Goal: Complete application form

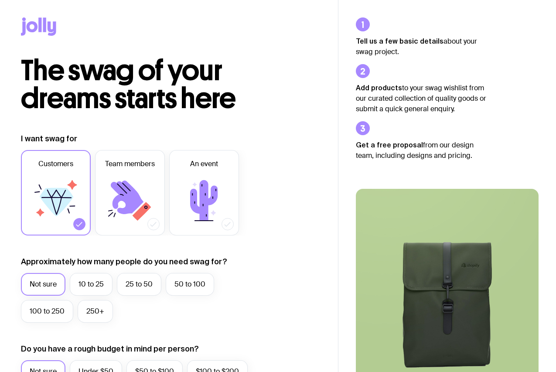
scroll to position [0, 0]
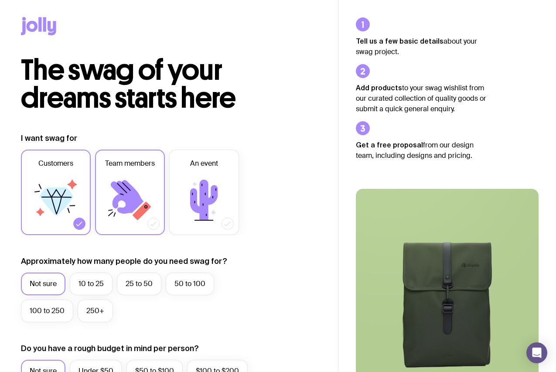
click at [112, 188] on icon at bounding box center [130, 200] width 52 height 52
click at [0, 0] on input "Team members" at bounding box center [0, 0] width 0 height 0
click at [67, 208] on icon at bounding box center [56, 200] width 52 height 52
click at [0, 0] on input "Customers" at bounding box center [0, 0] width 0 height 0
click at [67, 208] on icon at bounding box center [56, 200] width 52 height 52
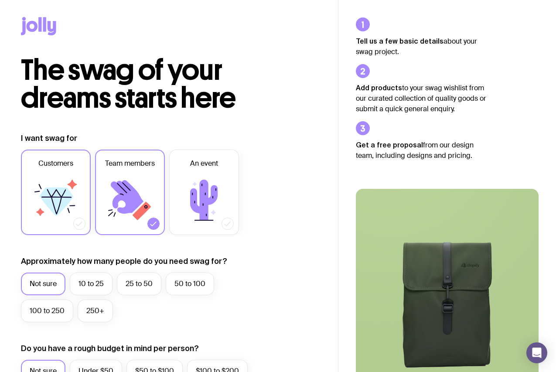
click at [0, 0] on input "Customers" at bounding box center [0, 0] width 0 height 0
click at [126, 282] on label "25 to 50" at bounding box center [139, 283] width 44 height 23
click at [0, 0] on input "25 to 50" at bounding box center [0, 0] width 0 height 0
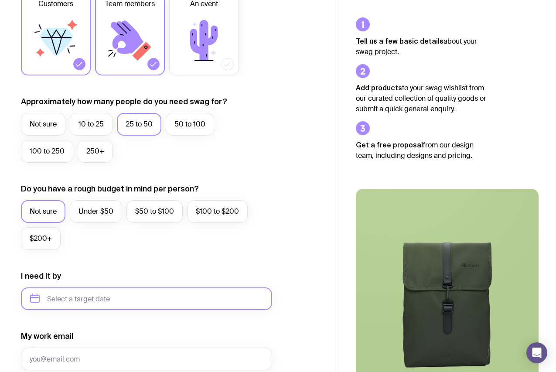
scroll to position [163, 0]
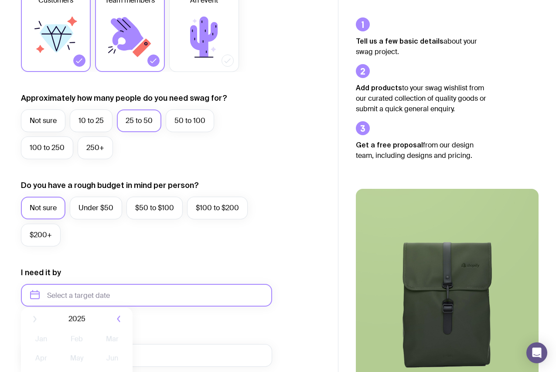
click at [80, 295] on input "text" at bounding box center [146, 295] width 251 height 23
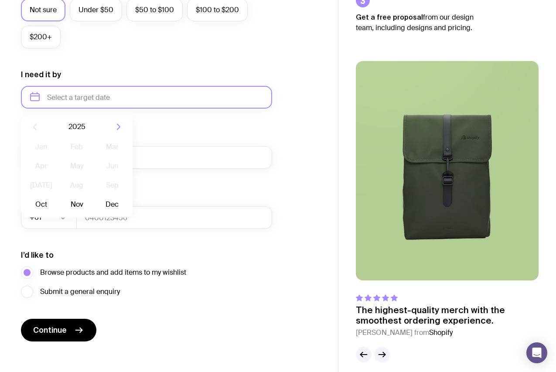
scroll to position [369, 0]
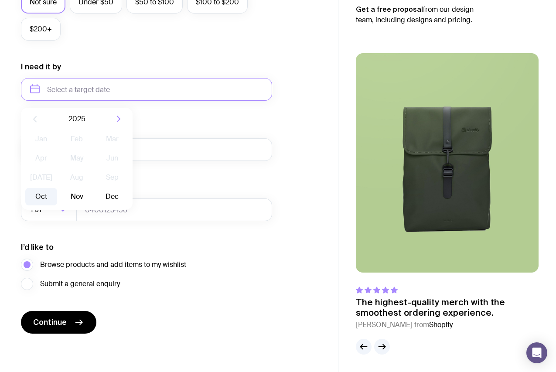
click at [46, 197] on button "Oct" at bounding box center [41, 196] width 32 height 17
type input "[DATE]"
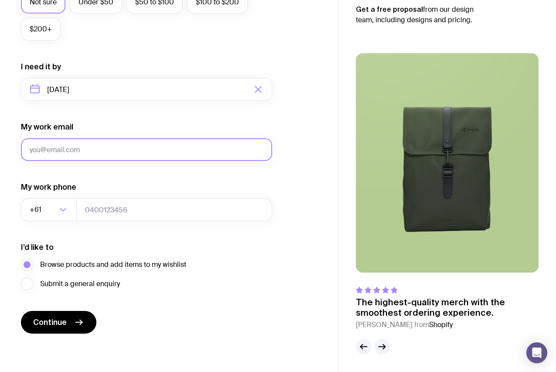
click at [116, 149] on input "My work email" at bounding box center [146, 149] width 251 height 23
type input "[PERSON_NAME][EMAIL_ADDRESS][PERSON_NAME][DOMAIN_NAME]"
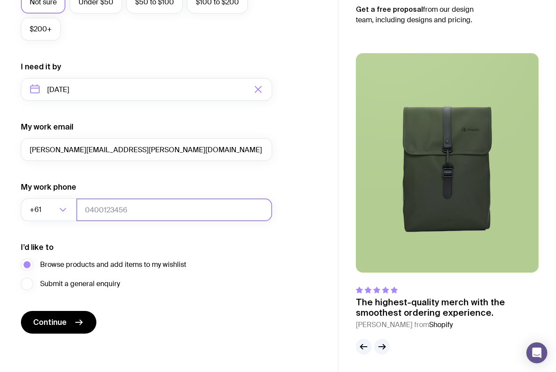
click at [111, 212] on input "tel" at bounding box center [174, 209] width 196 height 23
type input "0424443389"
click at [28, 285] on label "Submit a general enquiry" at bounding box center [70, 284] width 99 height 12
click at [0, 0] on input "Submit a general enquiry" at bounding box center [0, 0] width 0 height 0
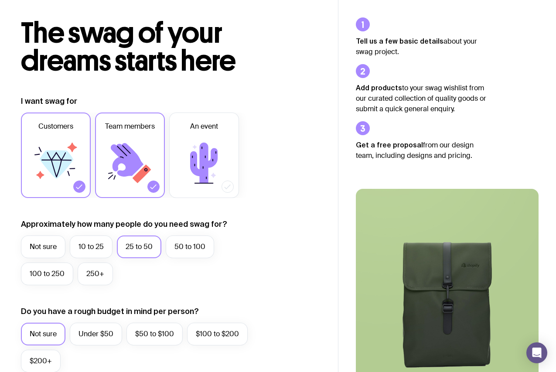
scroll to position [0, 0]
